Goal: Task Accomplishment & Management: Complete application form

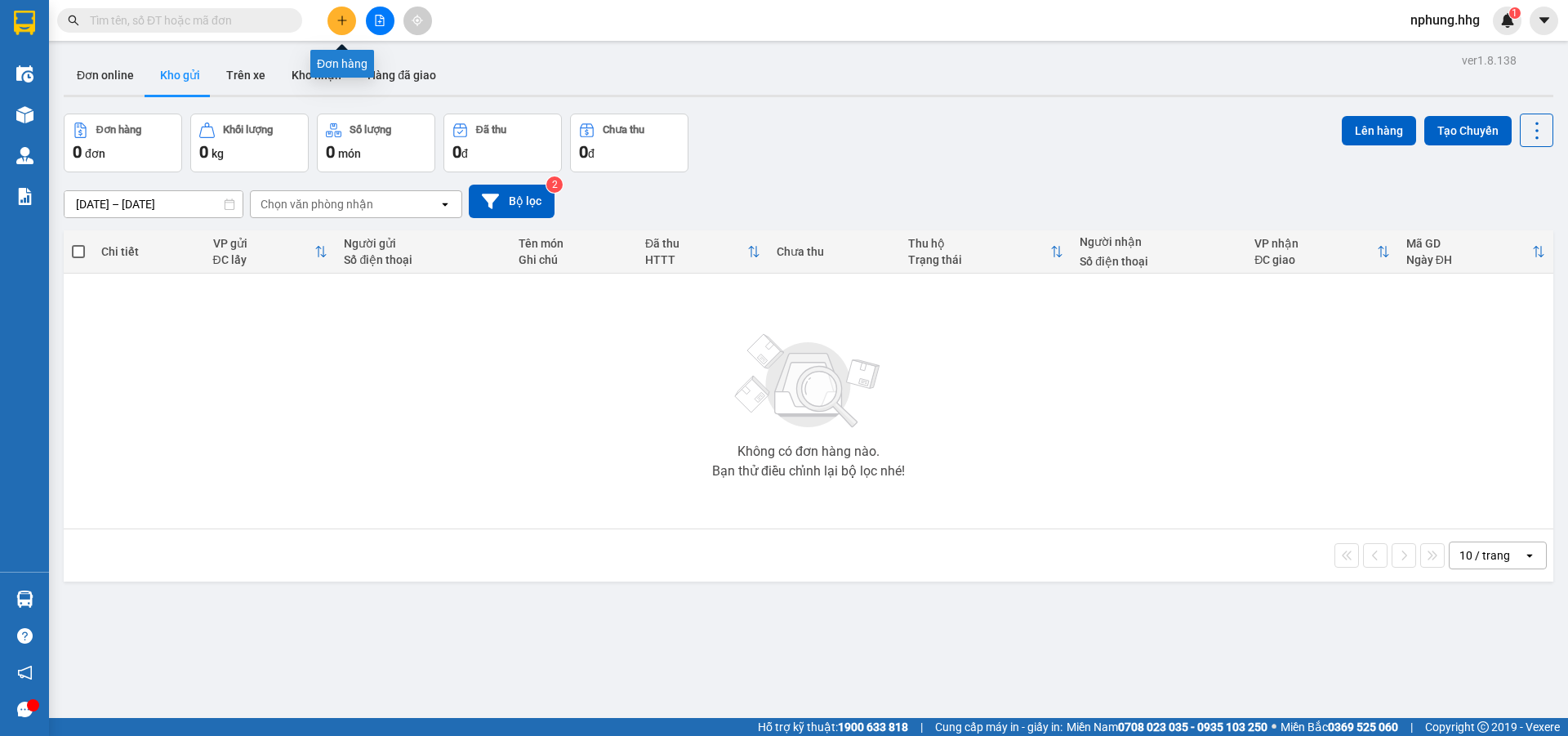
click at [338, 20] on icon "plus" at bounding box center [342, 20] width 12 height 12
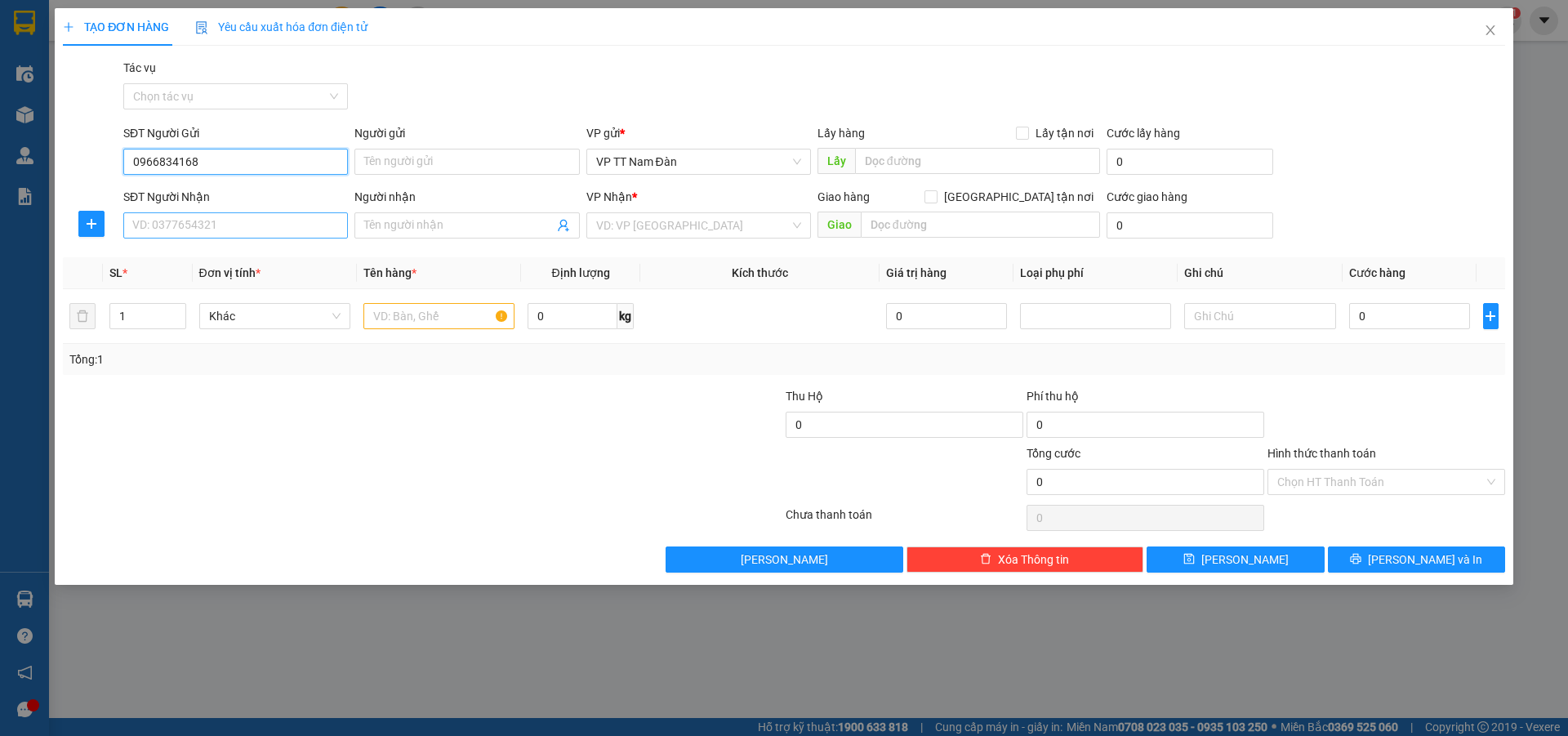
type input "0966834168"
click at [233, 229] on input "SĐT Người Nhận" at bounding box center [235, 225] width 224 height 26
type input "0334083959"
click at [689, 223] on input "search" at bounding box center [693, 225] width 193 height 25
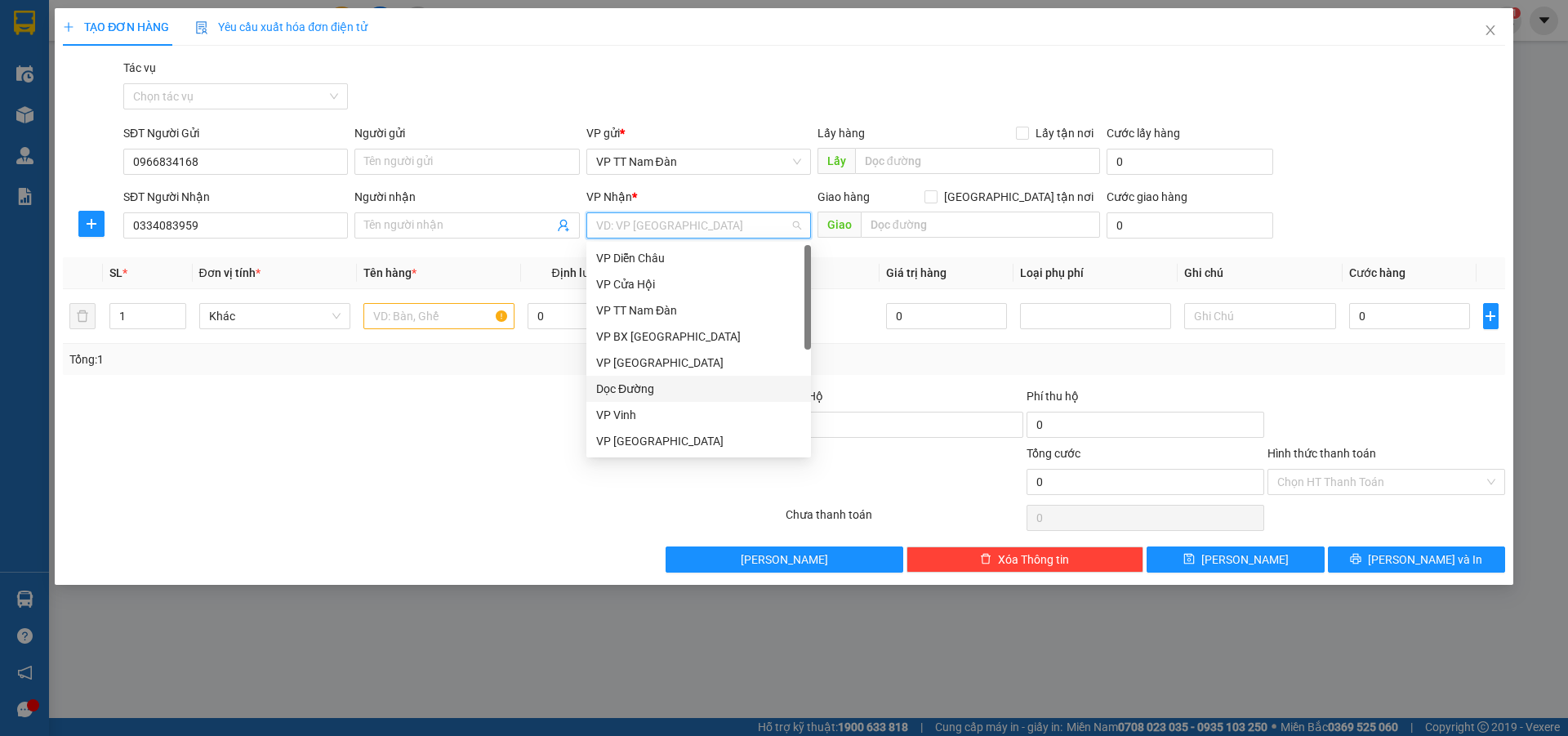
click at [633, 386] on div "Dọc Đường" at bounding box center [699, 388] width 205 height 18
click at [633, 387] on div at bounding box center [663, 415] width 241 height 57
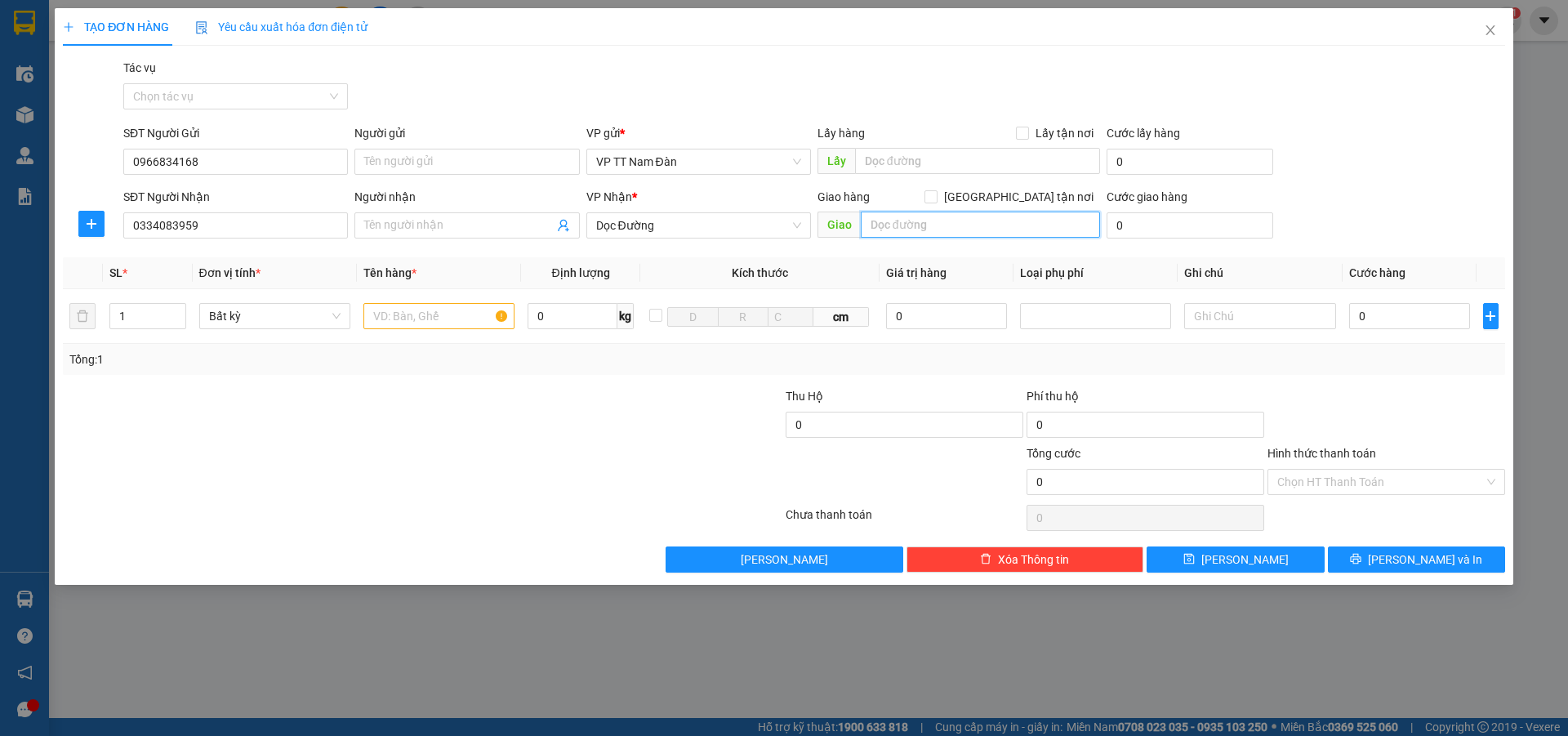
click at [957, 221] on input "text" at bounding box center [981, 224] width 240 height 26
type input "cây xăng đôi-liên chiểu-đà nẵng"
click at [176, 310] on icon "up" at bounding box center [177, 312] width 5 height 5
type input "3"
click at [176, 310] on icon "up" at bounding box center [177, 312] width 5 height 5
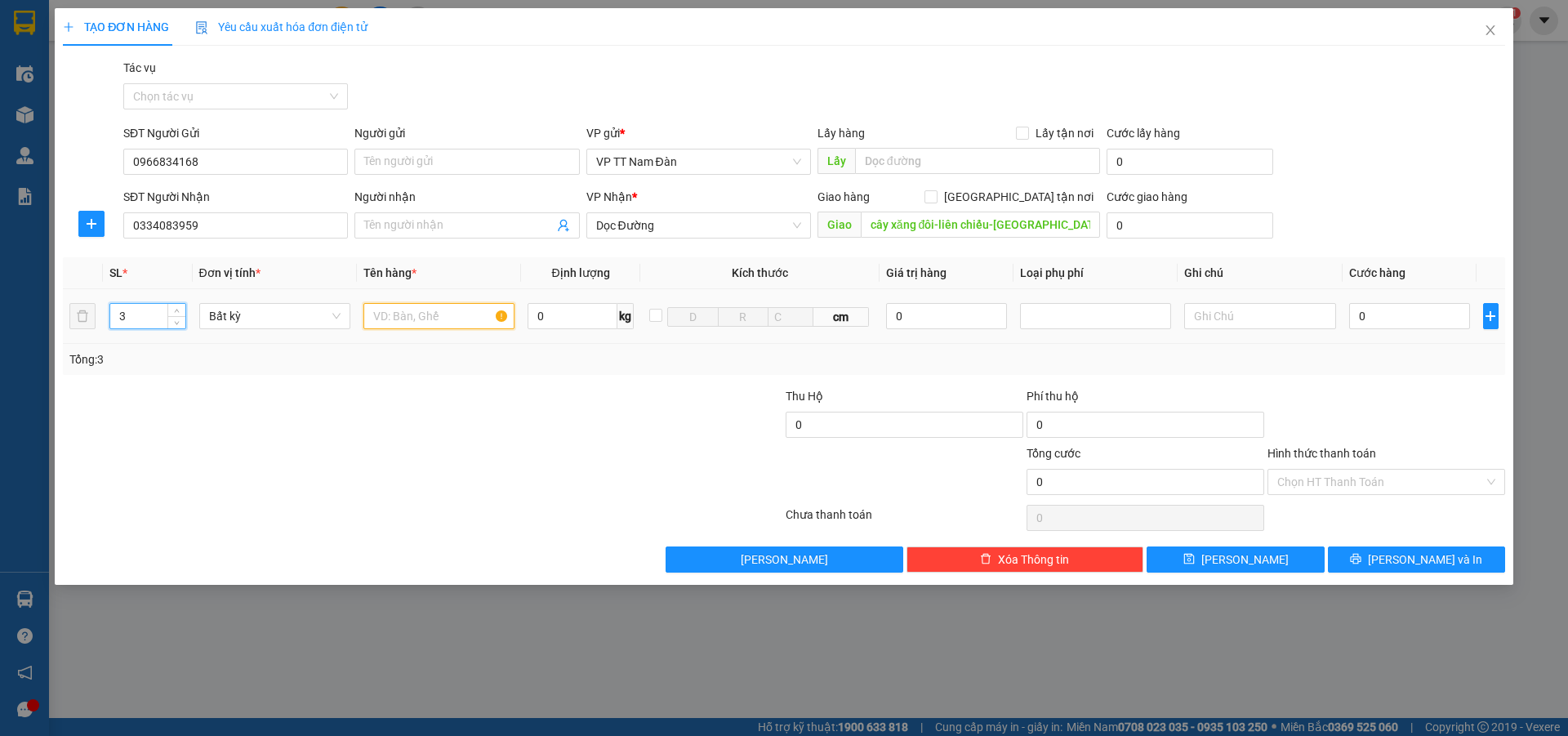
click at [451, 317] on input "text" at bounding box center [439, 316] width 151 height 26
type input "bì+túi trắng"
click at [1383, 313] on input "0" at bounding box center [1410, 316] width 122 height 26
type input "1"
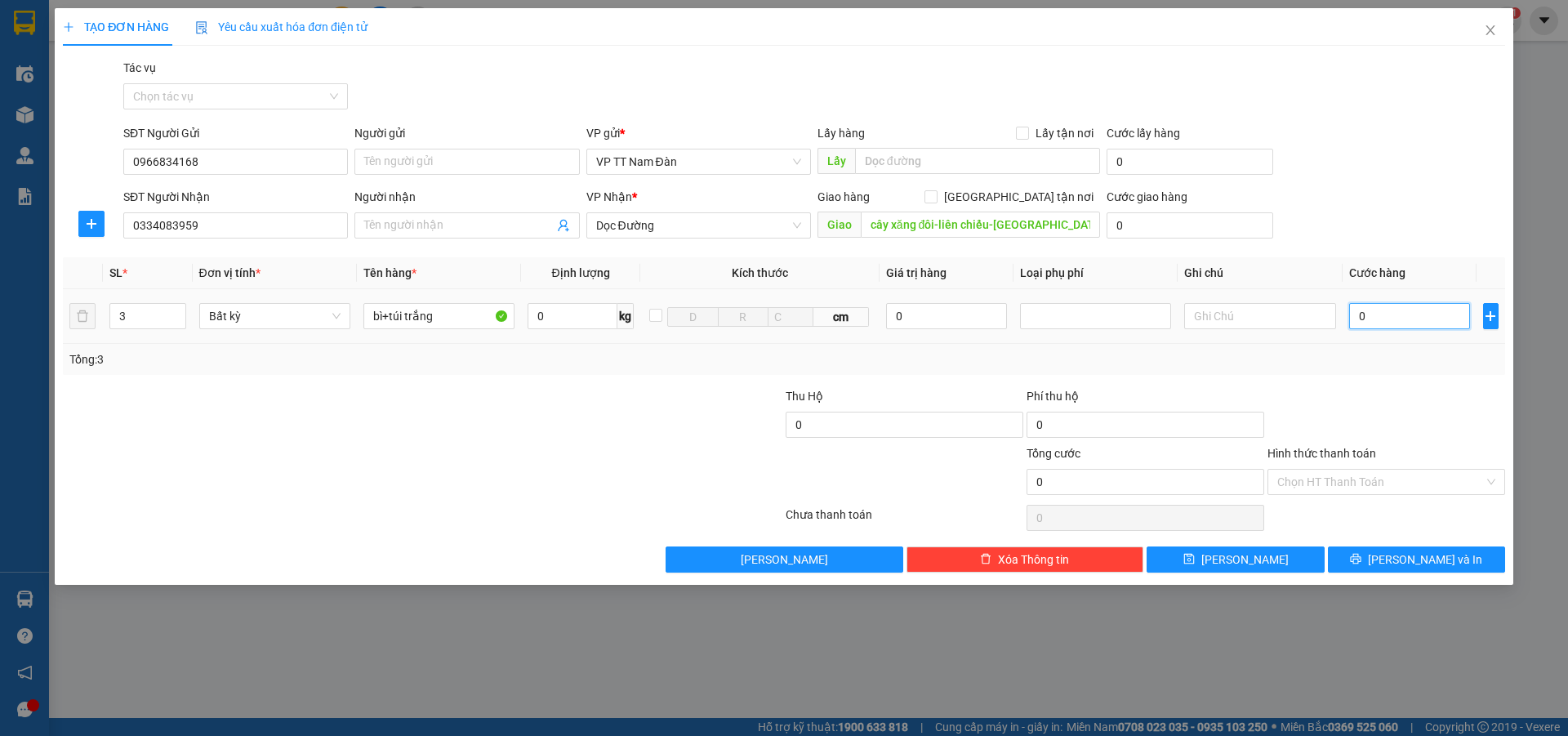
type input "1"
type input "16"
type input "160"
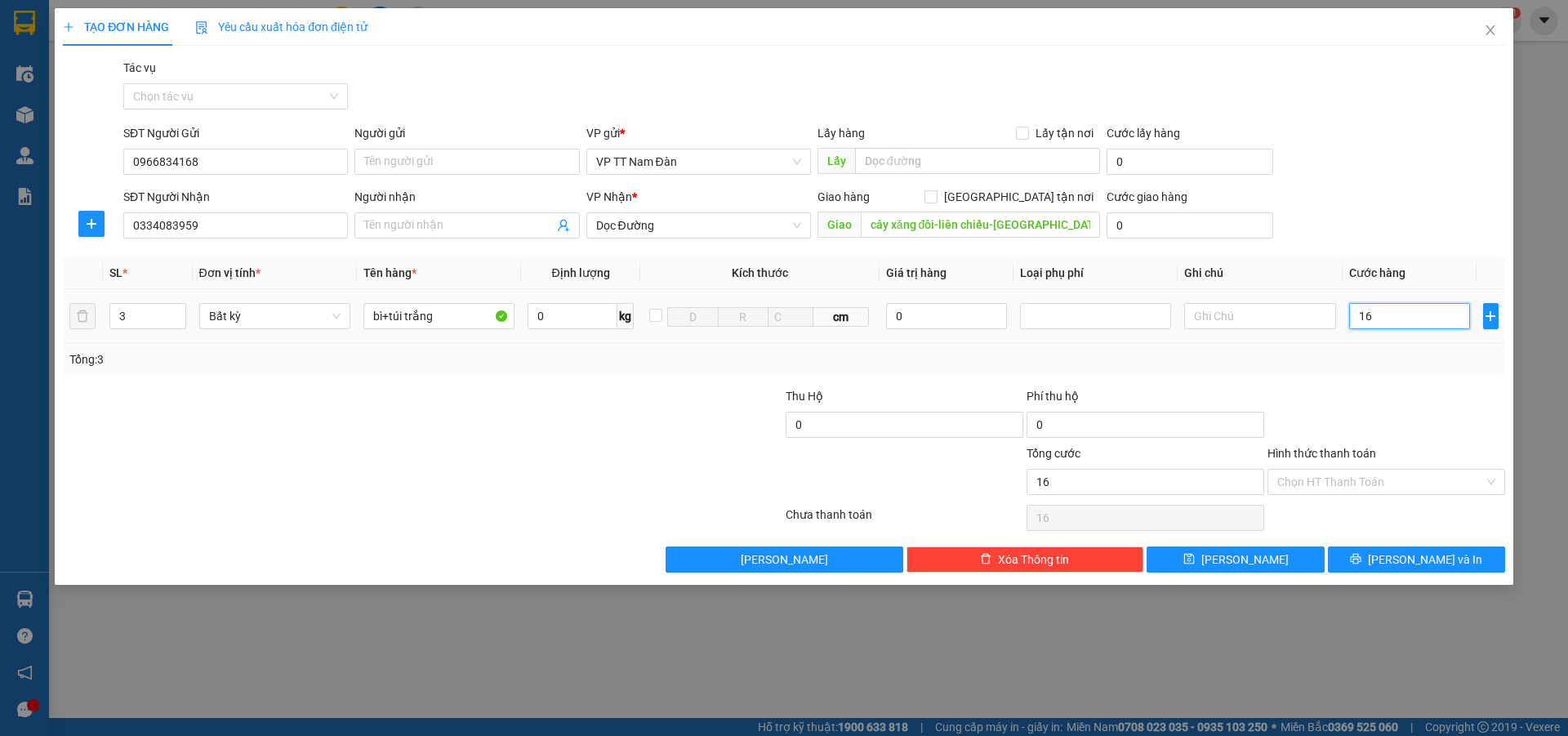
type input "160"
click at [1341, 480] on input "Hình thức thanh toán" at bounding box center [1381, 481] width 207 height 25
type input "160.000"
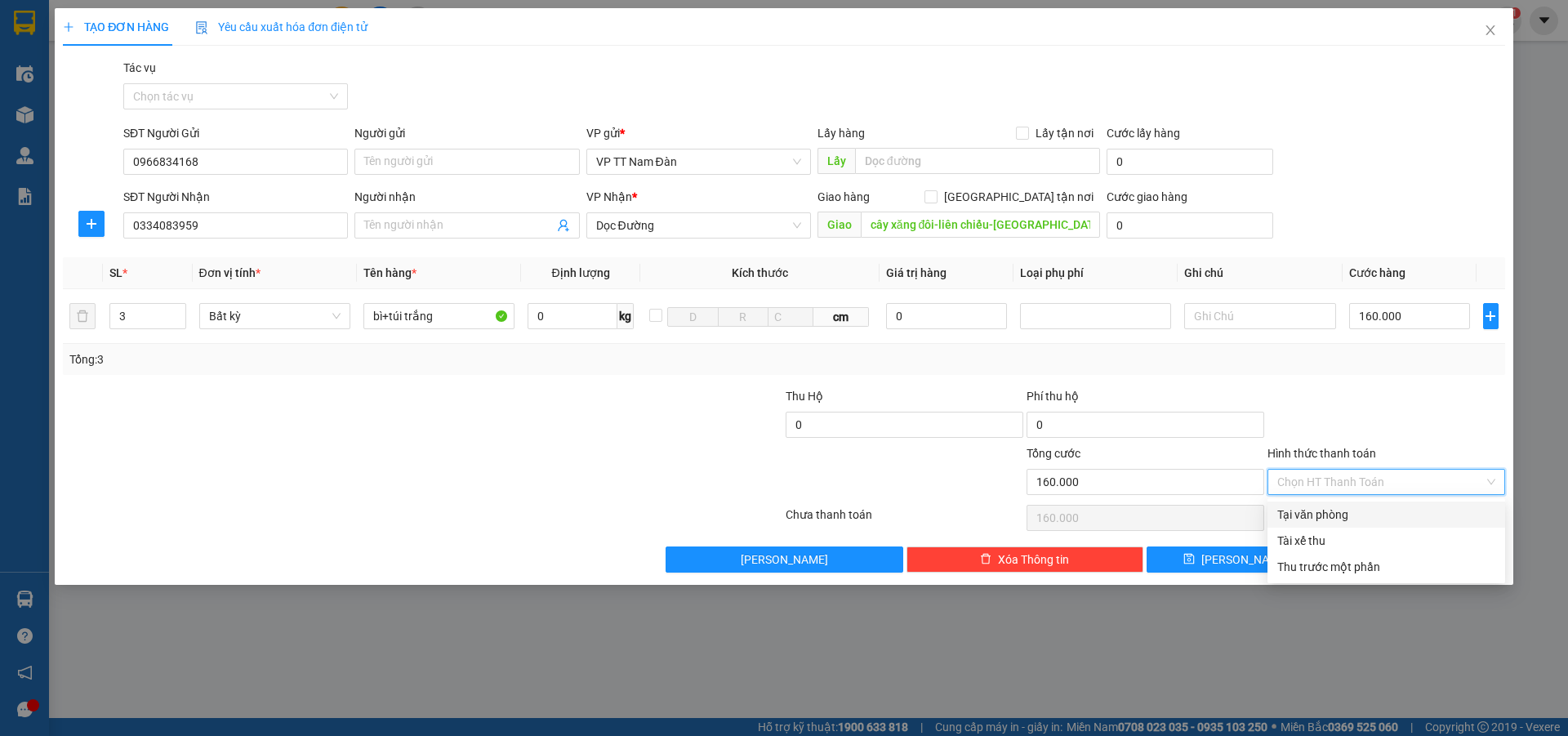
click at [1317, 513] on div "Tại văn phòng" at bounding box center [1386, 515] width 218 height 18
type input "0"
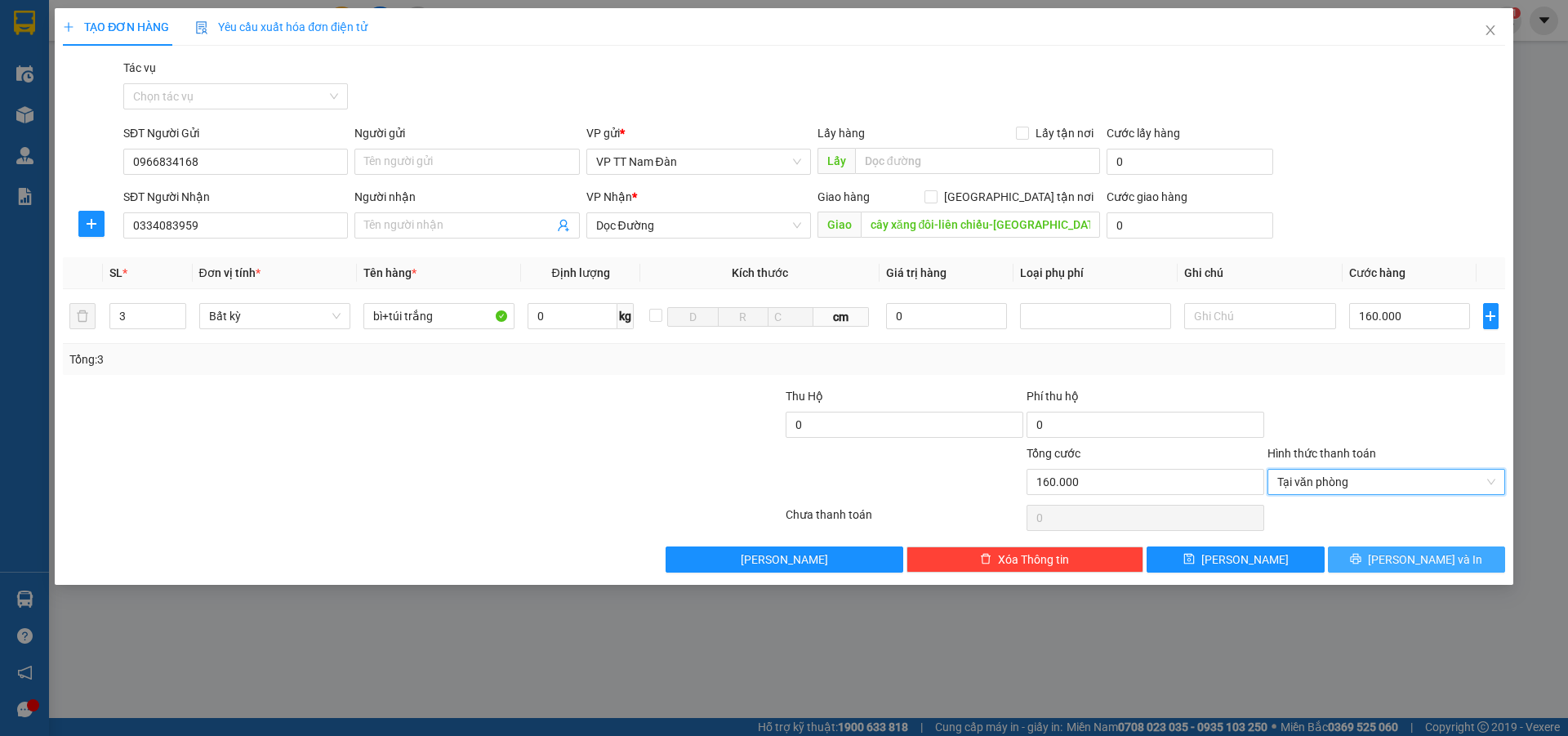
click at [1402, 563] on button "Lưu và In" at bounding box center [1416, 559] width 177 height 26
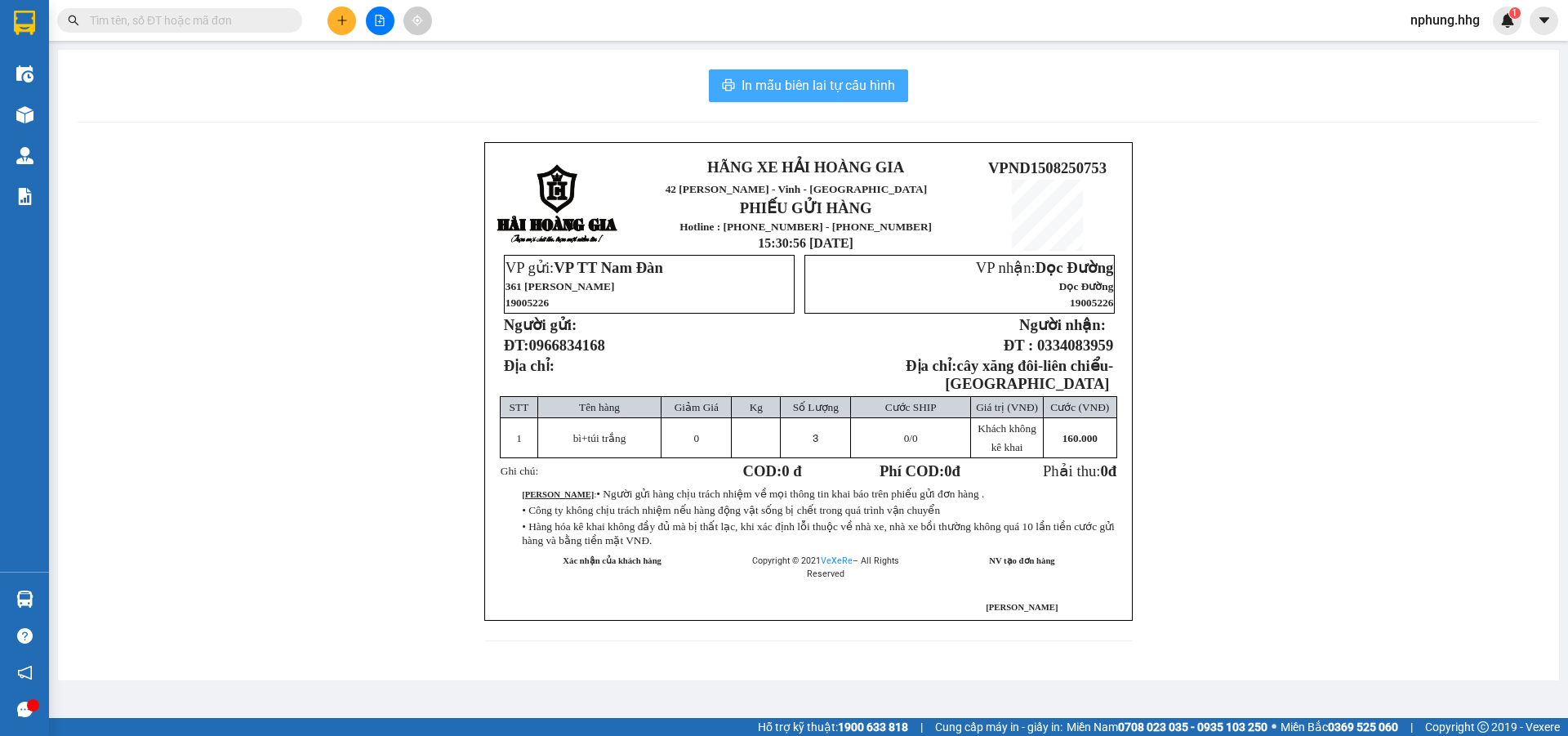
click at [790, 82] on span "In mẫu biên lai tự cấu hình" at bounding box center [818, 85] width 153 height 20
